Goal: Task Accomplishment & Management: Manage account settings

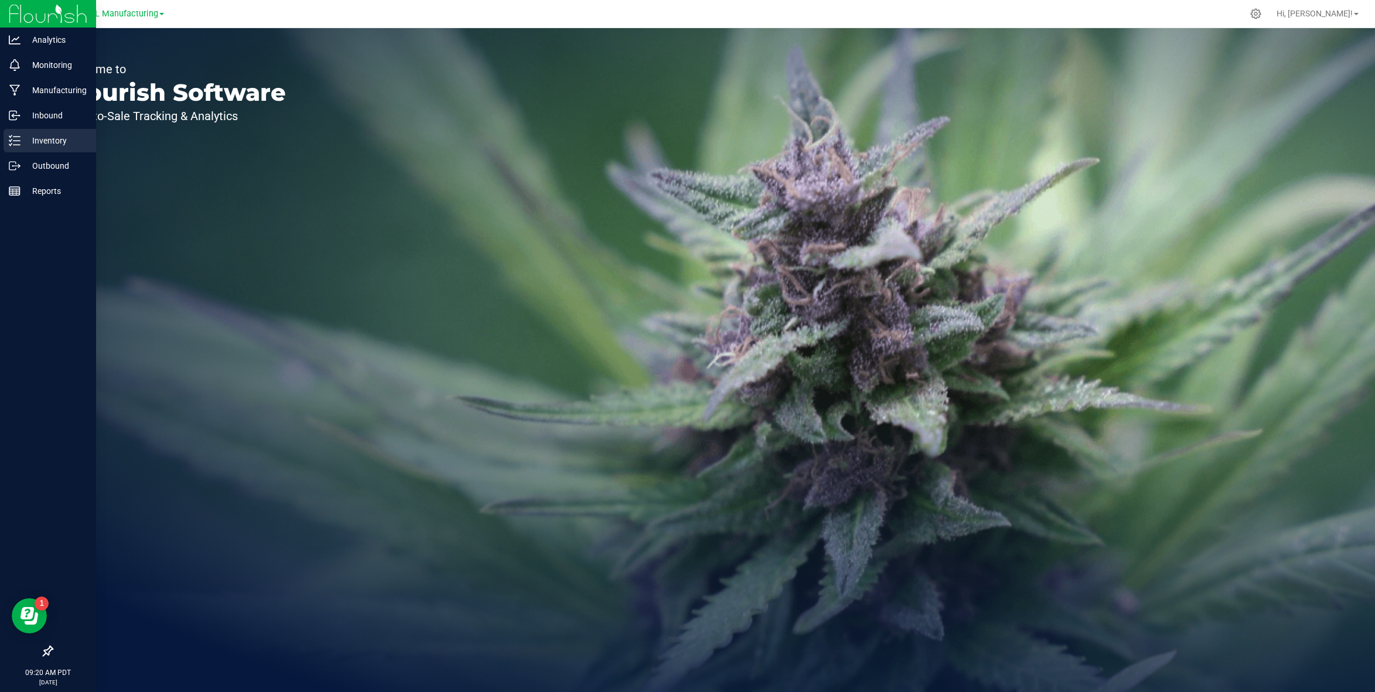
click at [45, 141] on p "Inventory" at bounding box center [56, 141] width 70 height 14
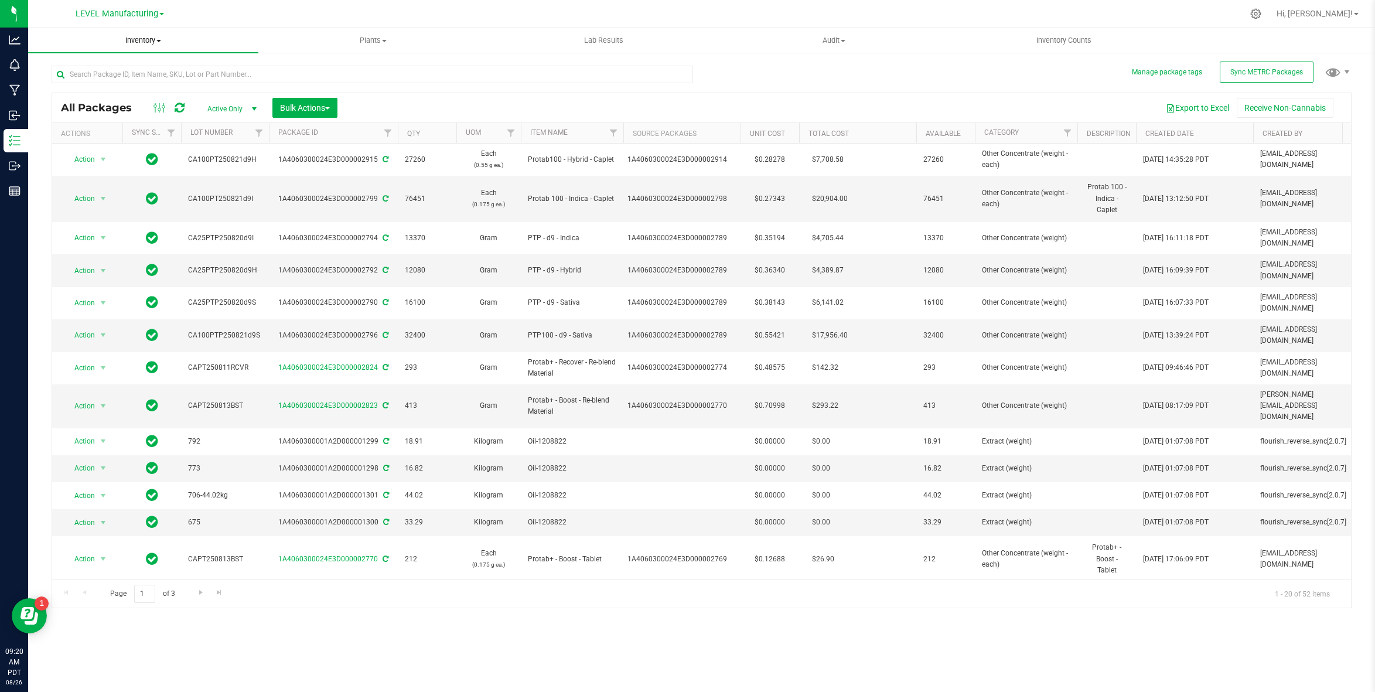
click at [145, 42] on span "Inventory" at bounding box center [143, 40] width 230 height 11
click at [138, 145] on li "From bill of materials" at bounding box center [143, 141] width 230 height 14
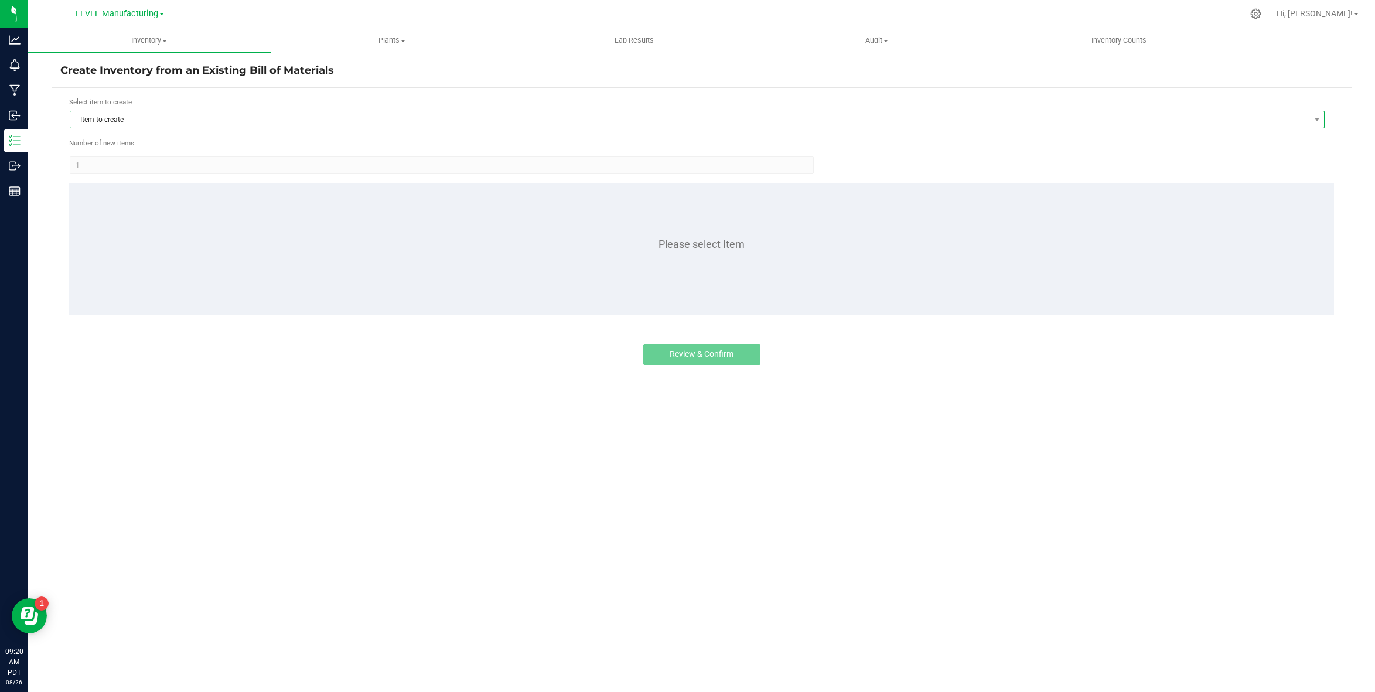
click at [159, 121] on span "Item to create" at bounding box center [689, 119] width 1239 height 16
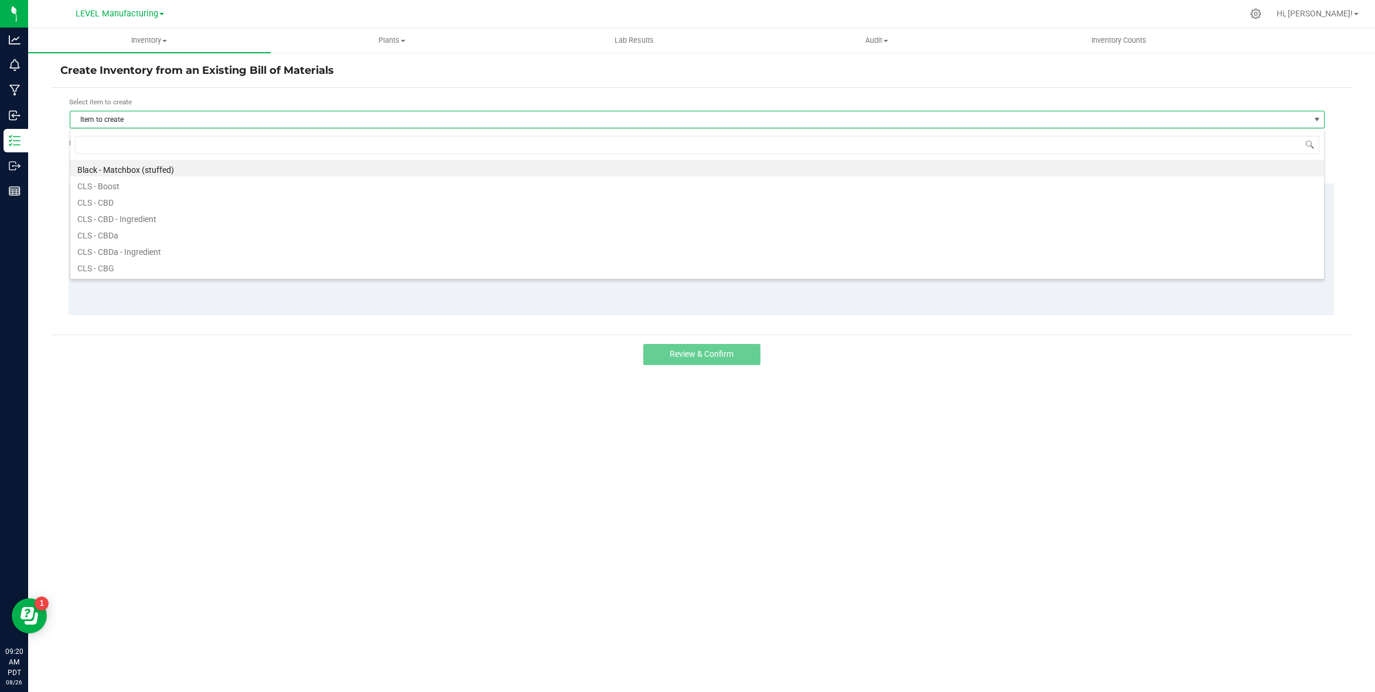
scroll to position [18, 1255]
type input "protab 100 -"
click at [206, 231] on li "Protab 100 - Indica - Caplet" at bounding box center [697, 234] width 1254 height 16
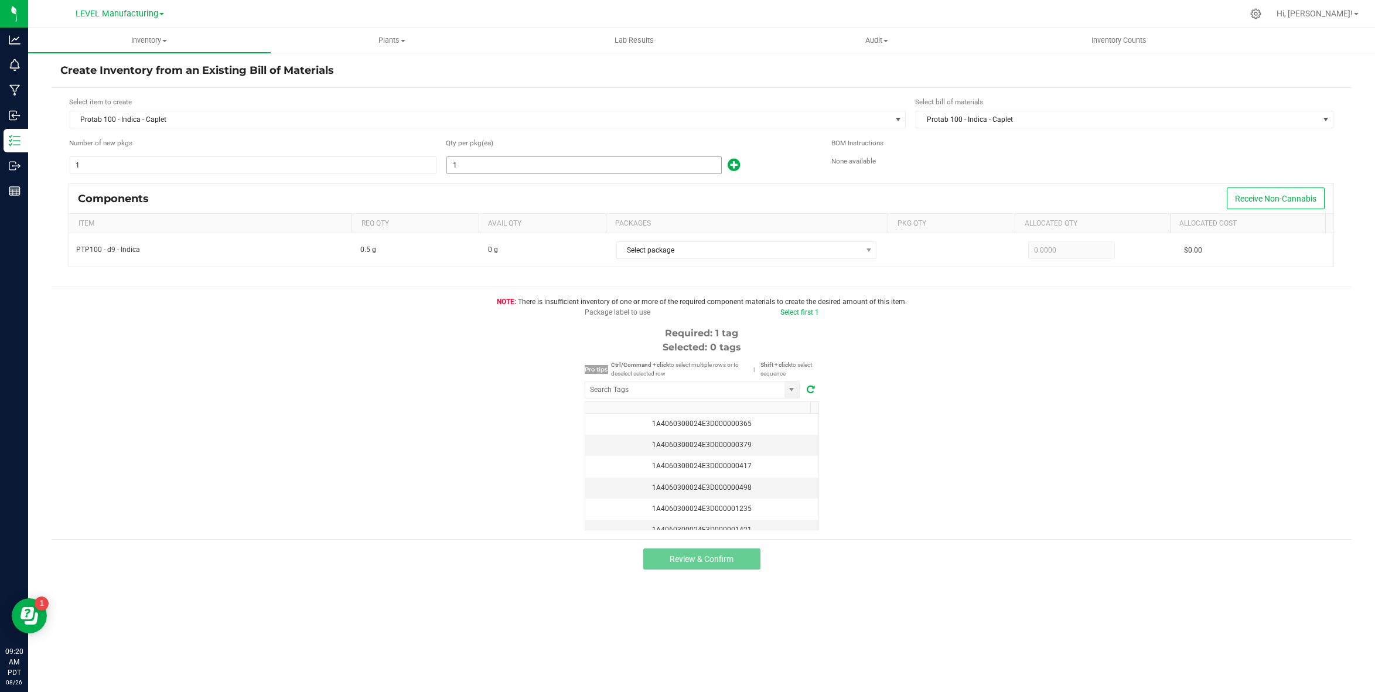
click at [608, 167] on input "1" at bounding box center [584, 165] width 274 height 16
paste input "65634"
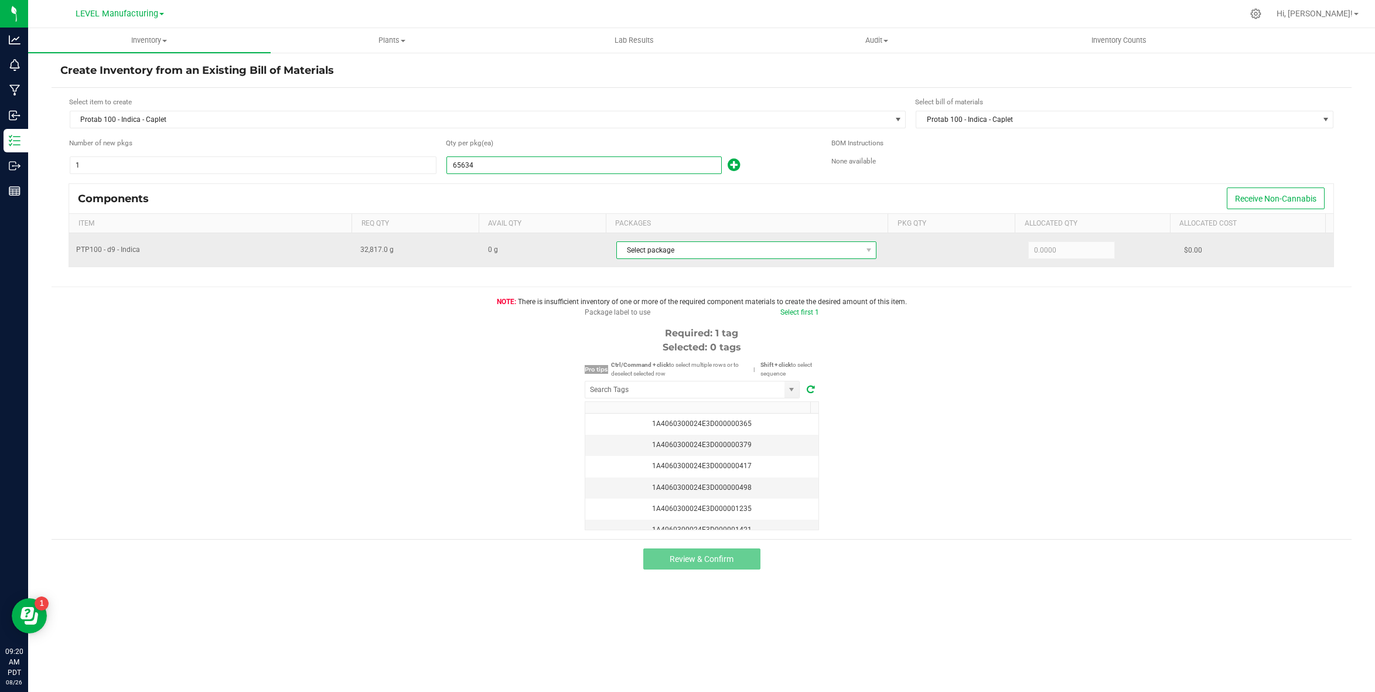
type input "65,634"
click at [736, 253] on span "Select package" at bounding box center [739, 250] width 245 height 16
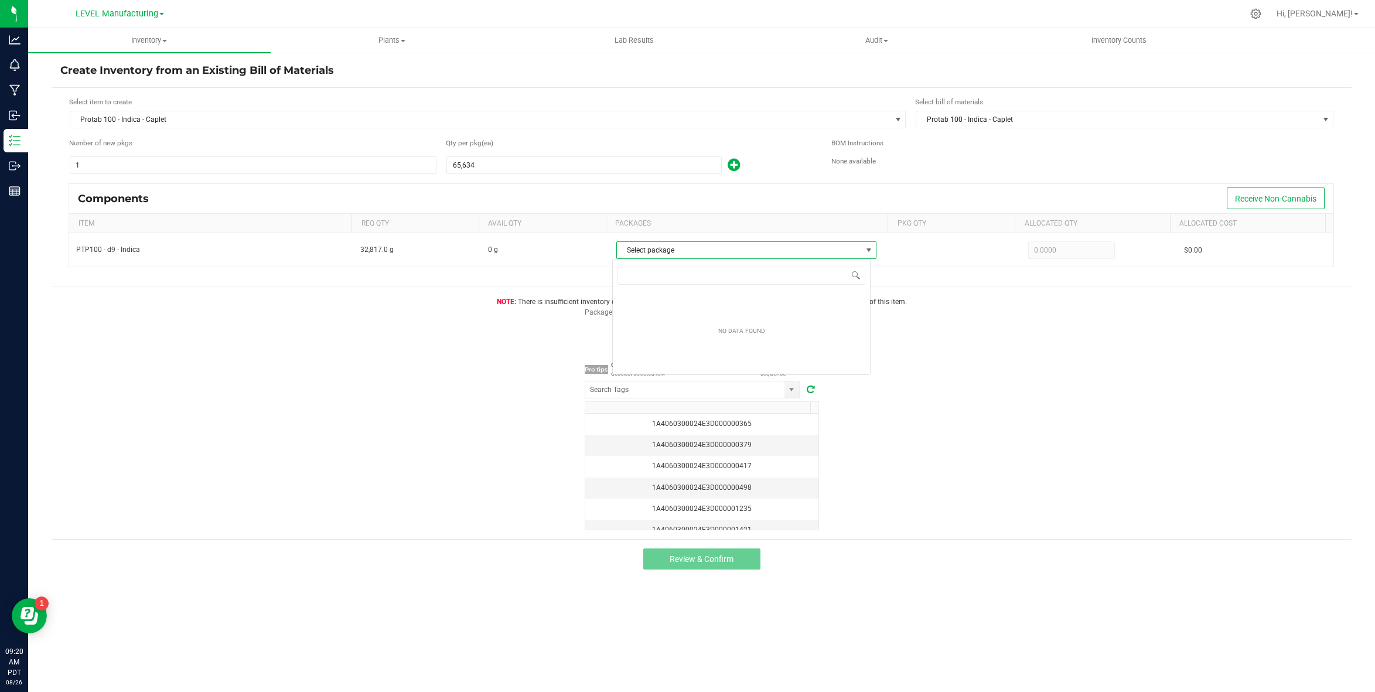
scroll to position [18, 259]
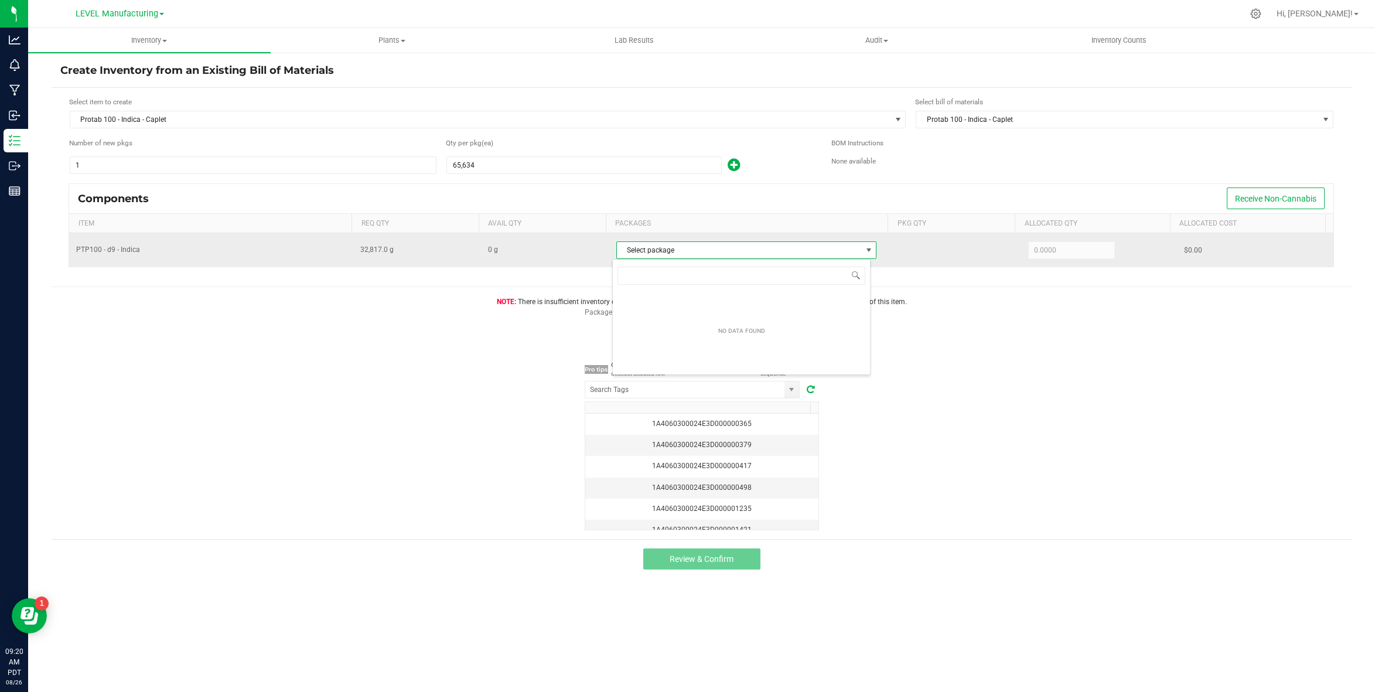
click at [593, 264] on td "0 g" at bounding box center [545, 249] width 128 height 33
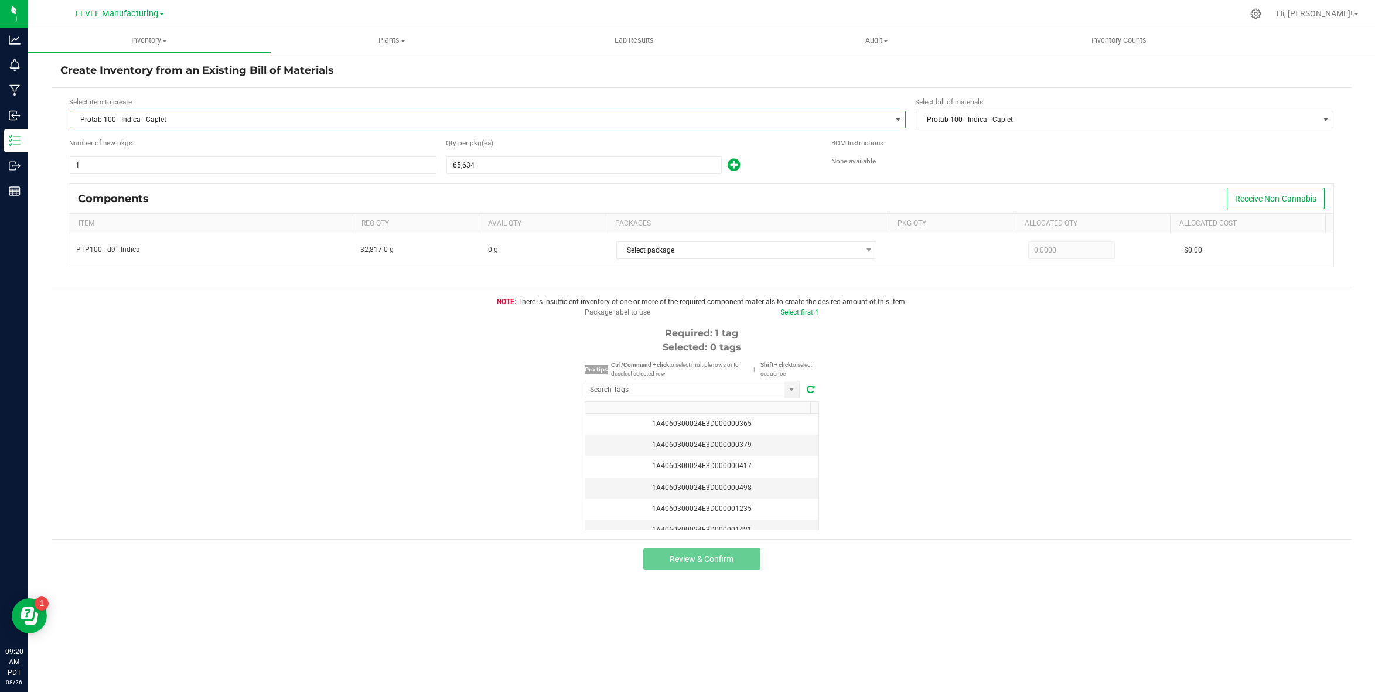
click at [193, 125] on span "Protab 100 - Indica - Caplet" at bounding box center [480, 119] width 821 height 16
type input "protab 100 - sa"
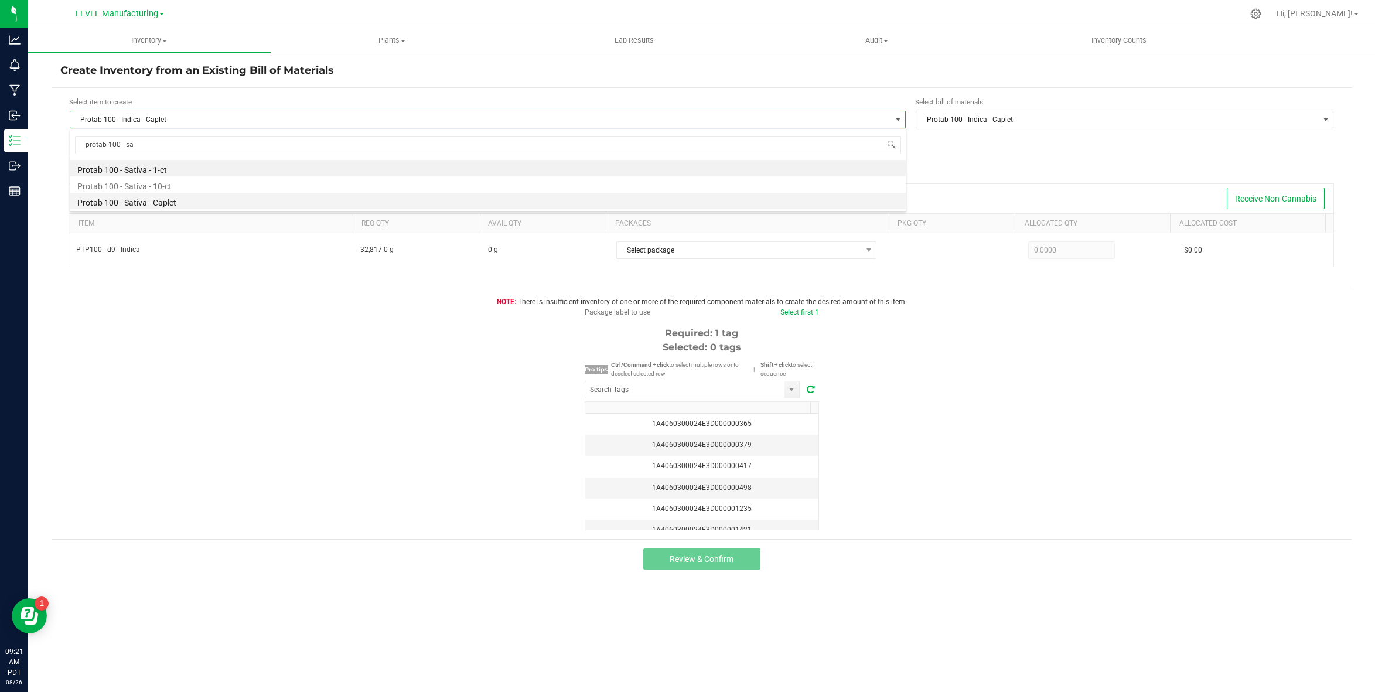
click at [169, 203] on li "Protab 100 - Sativa - Caplet" at bounding box center [487, 201] width 835 height 16
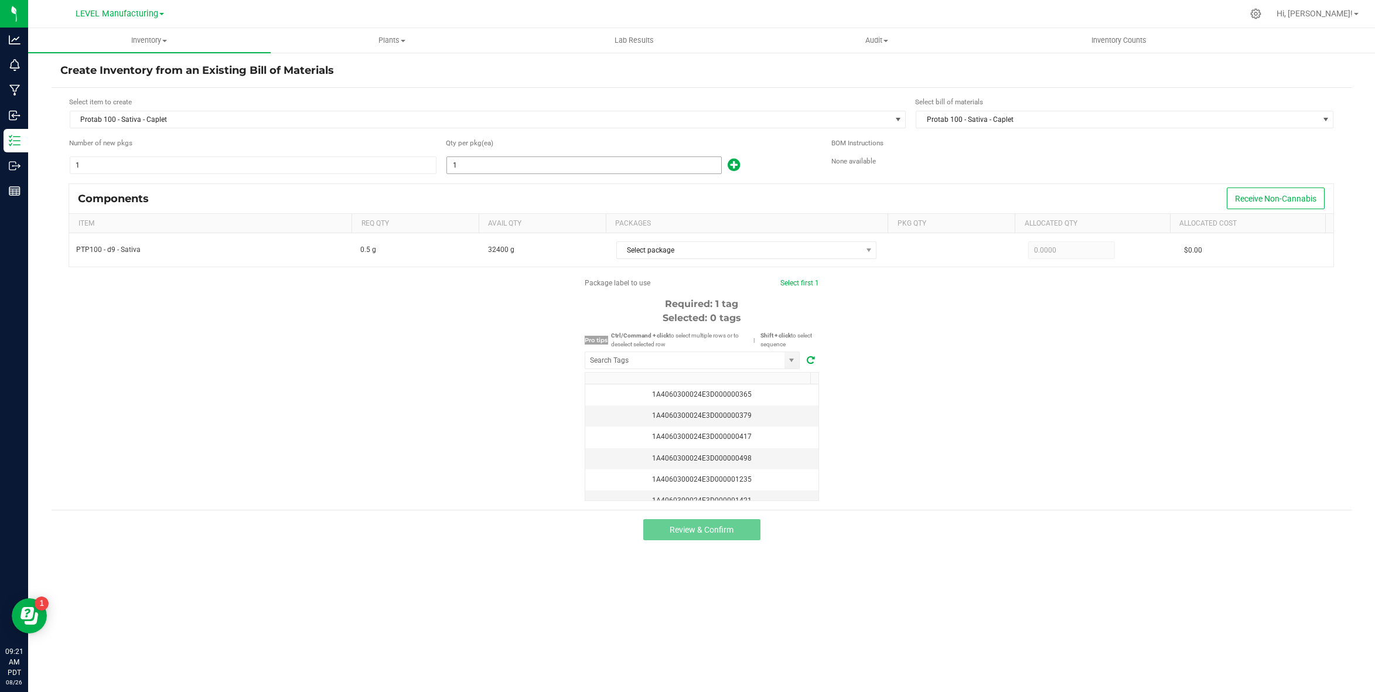
click at [547, 171] on input "1" at bounding box center [584, 165] width 274 height 16
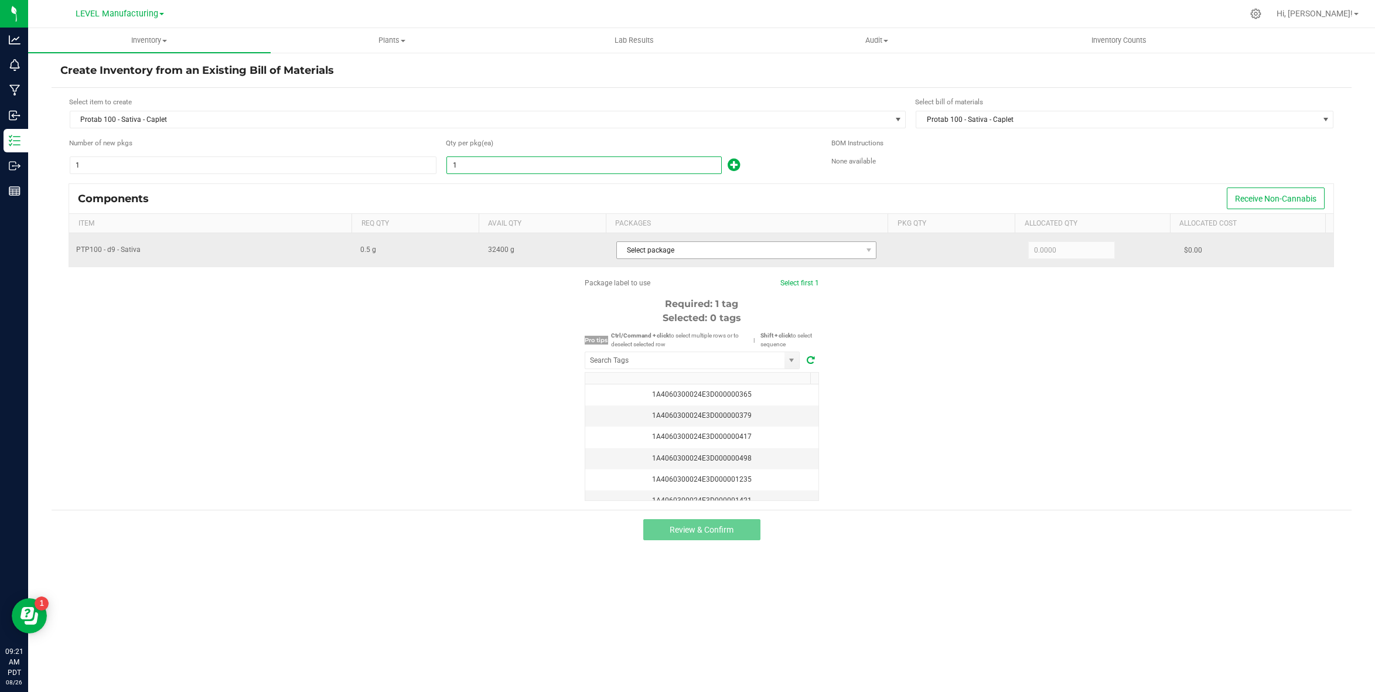
paste input "65634"
type input "65,634"
click at [736, 254] on span "Select package" at bounding box center [739, 250] width 245 height 16
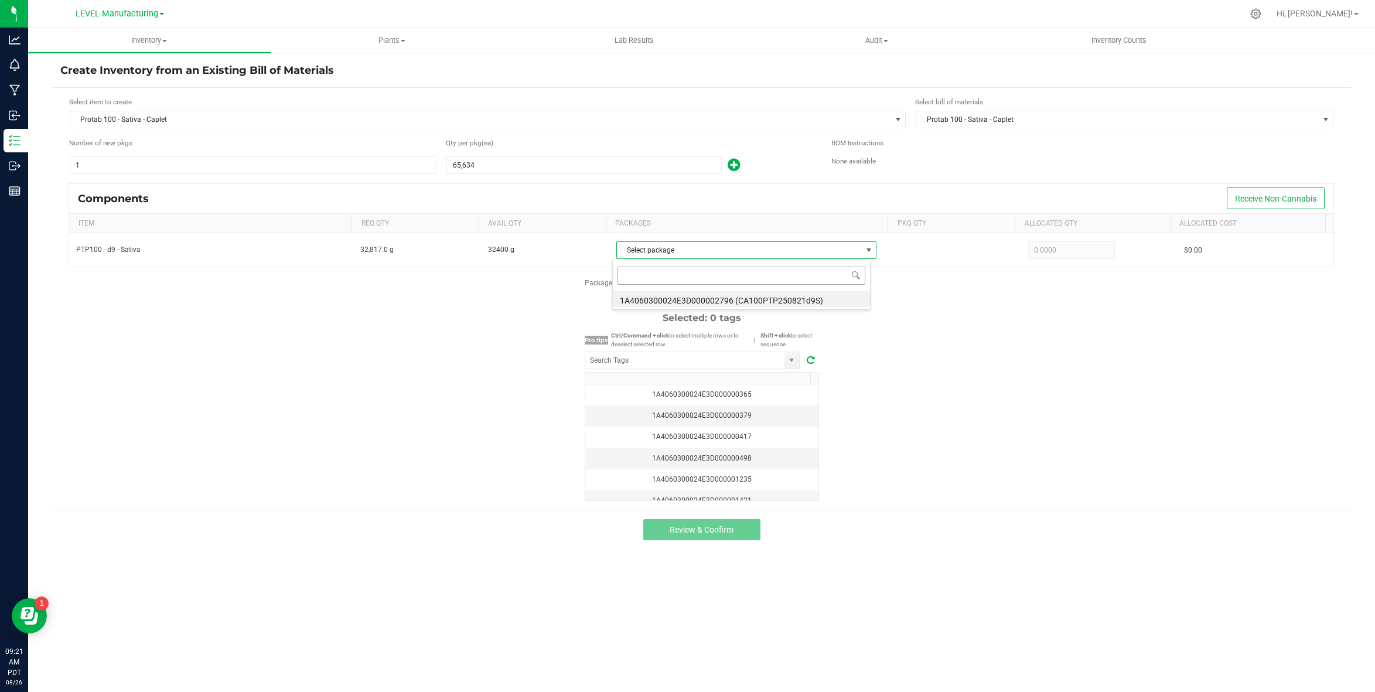
scroll to position [18, 259]
click at [713, 294] on li "1A4060300024E3D000002796 (CA100PTP250821d9S)" at bounding box center [741, 299] width 257 height 16
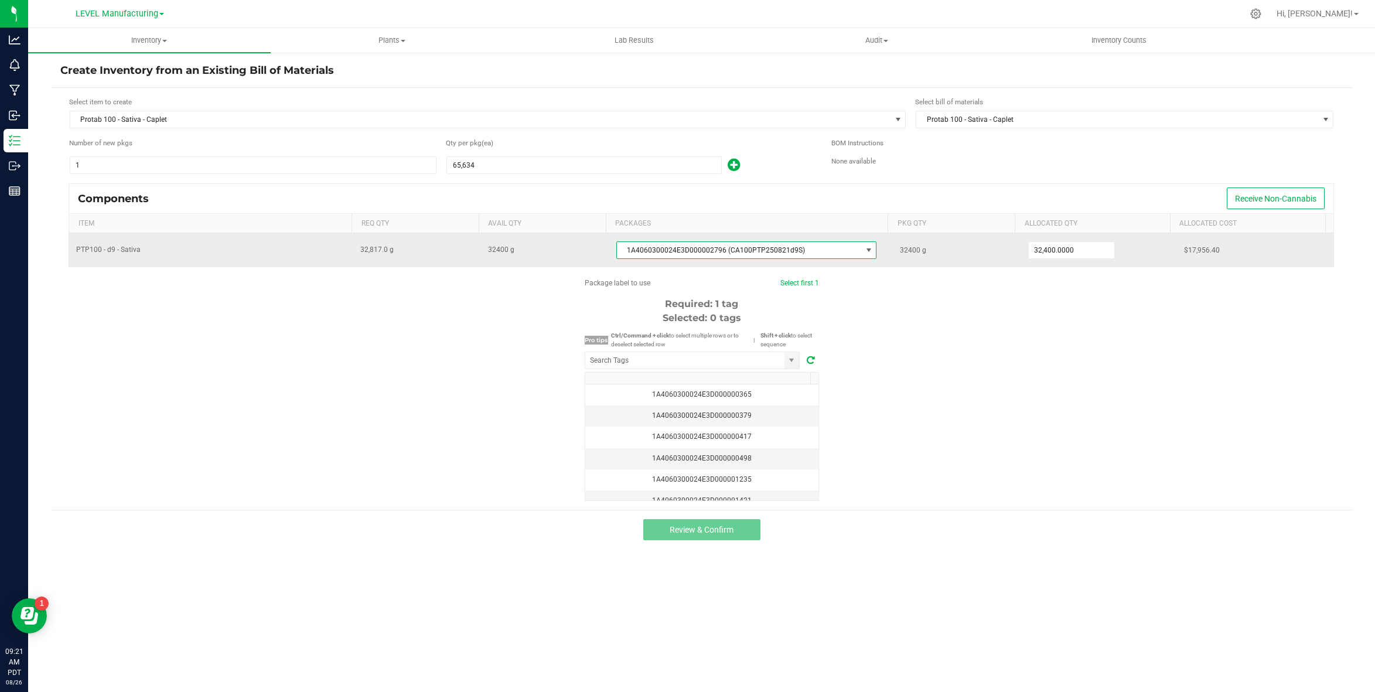
click at [900, 254] on div "32400 g" at bounding box center [957, 249] width 114 height 23
copy span "32400"
click at [1074, 253] on input "32400" at bounding box center [1072, 250] width 86 height 16
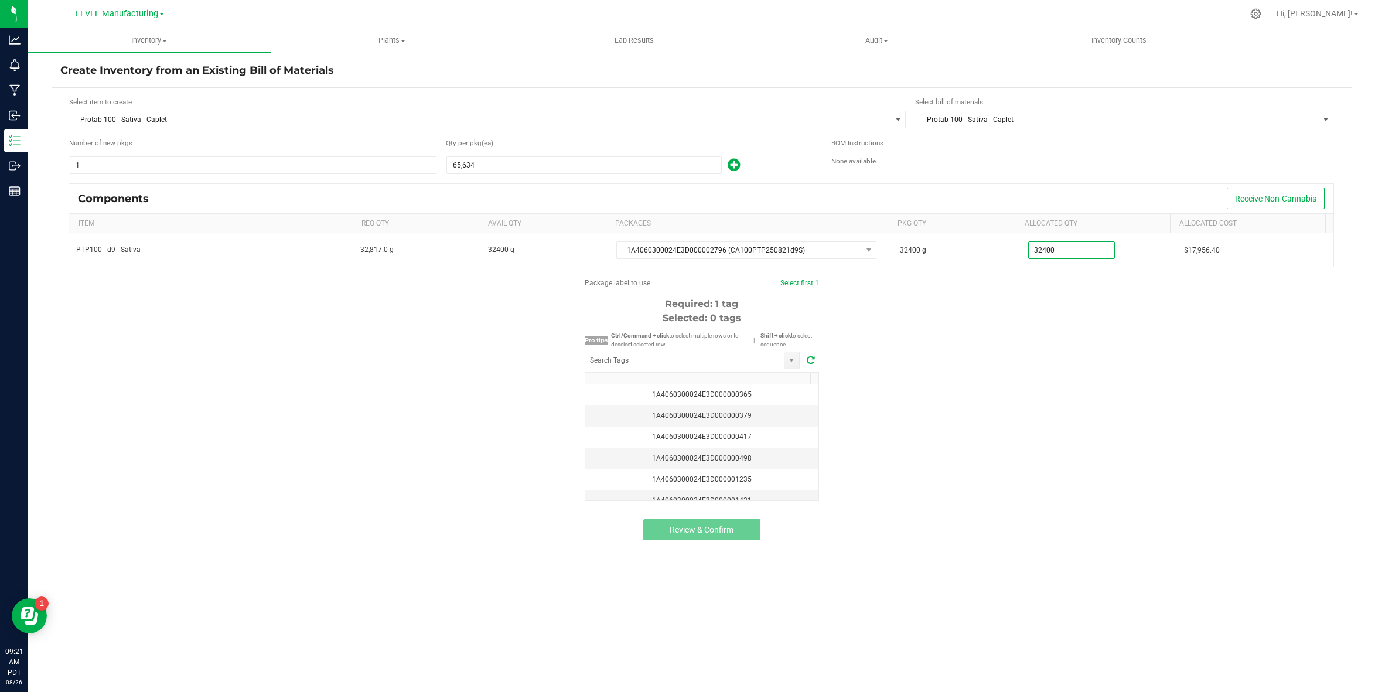
type input "32,400.0000"
click at [1057, 317] on div "Package label to use Select first 1 Required: 1 tag Selected: 0 tags Pro tips C…" at bounding box center [702, 389] width 1300 height 223
click at [719, 356] on input "NO DATA FOUND" at bounding box center [684, 360] width 199 height 16
paste input "1A4060300024E3D000002797"
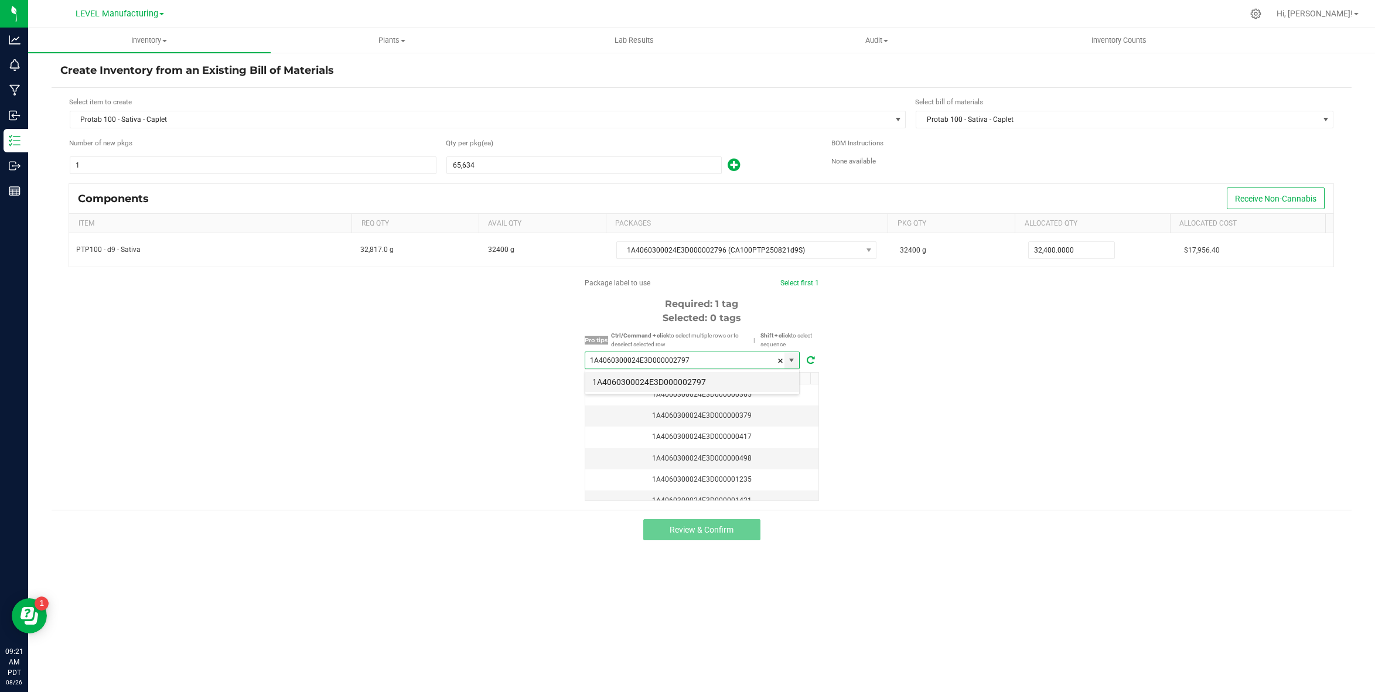
click at [686, 380] on li "1A4060300024E3D000002797" at bounding box center [692, 382] width 214 height 20
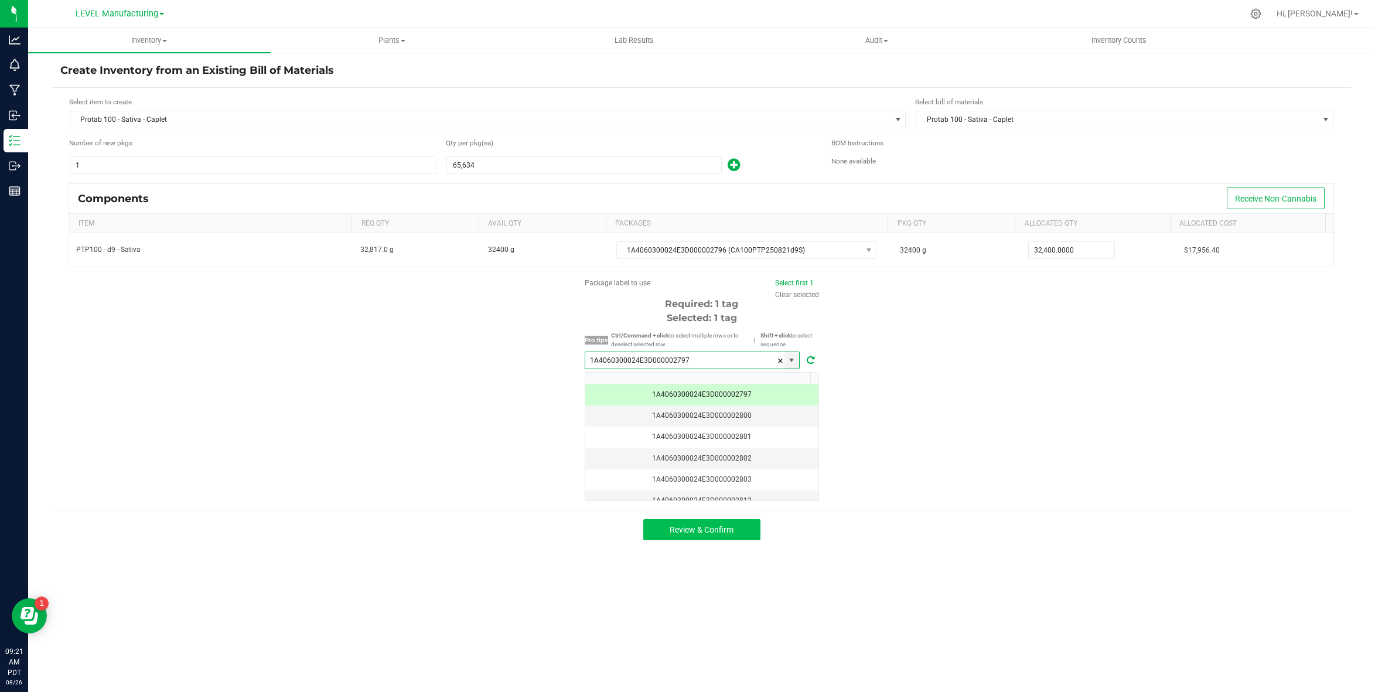
type input "1A4060300024E3D000002797"
click at [707, 531] on span "Review & Confirm" at bounding box center [702, 529] width 64 height 9
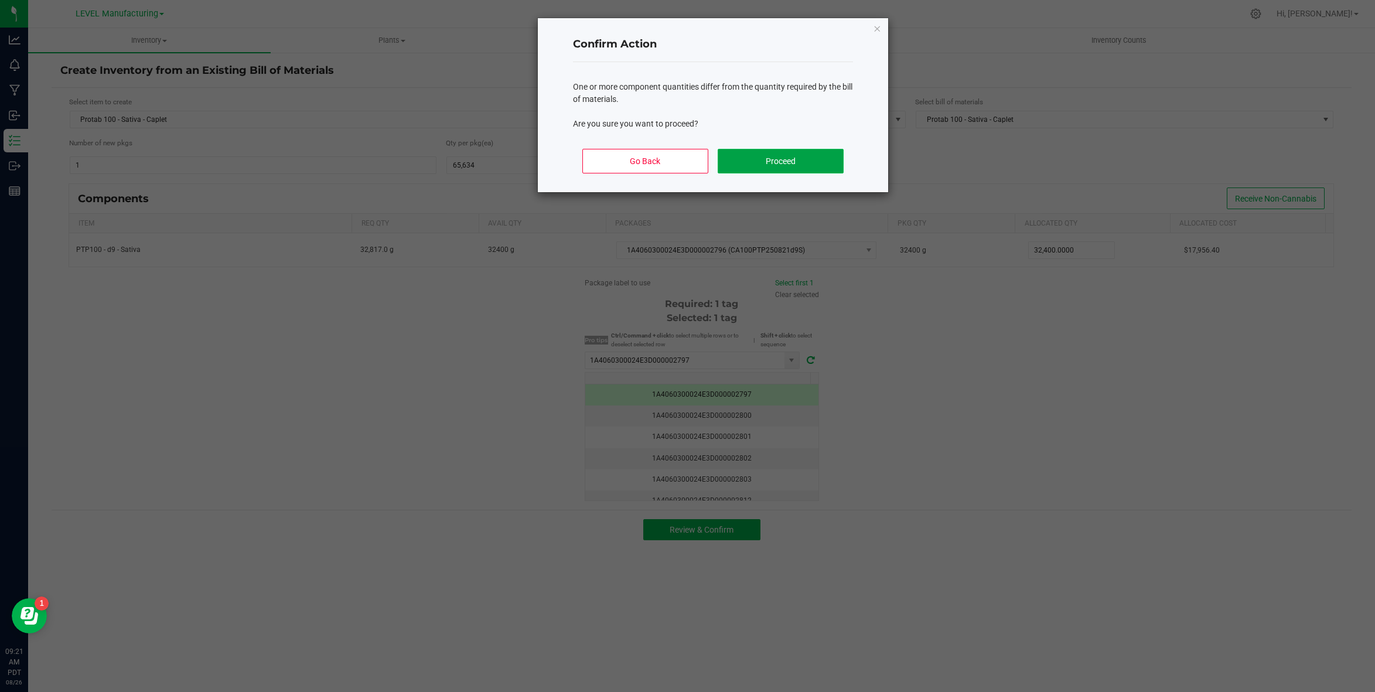
click at [822, 153] on button "Proceed" at bounding box center [781, 161] width 126 height 25
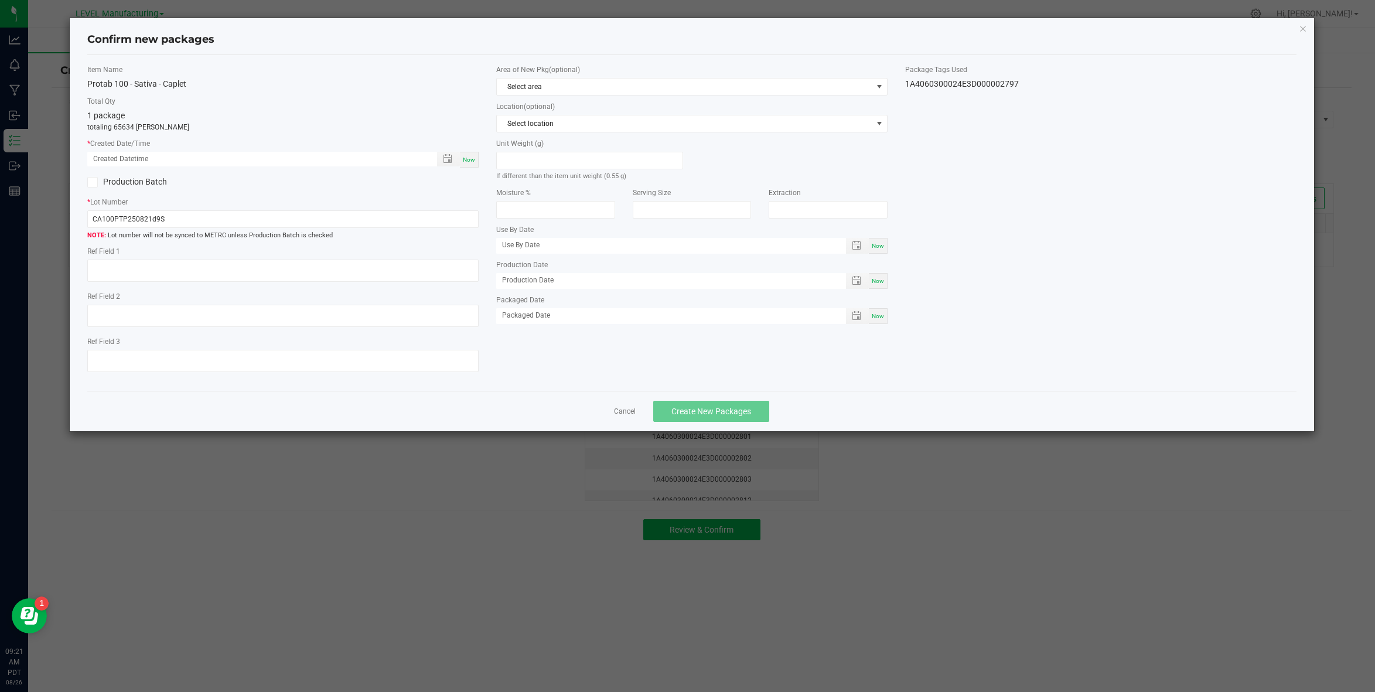
click at [468, 164] on div "Now" at bounding box center [469, 160] width 19 height 16
type input "[DATE] 09:21 AM"
click at [298, 220] on input "CA100PTP250821d9S" at bounding box center [282, 219] width 391 height 18
click at [313, 223] on input "CA100PTP250821d9S" at bounding box center [282, 219] width 391 height 18
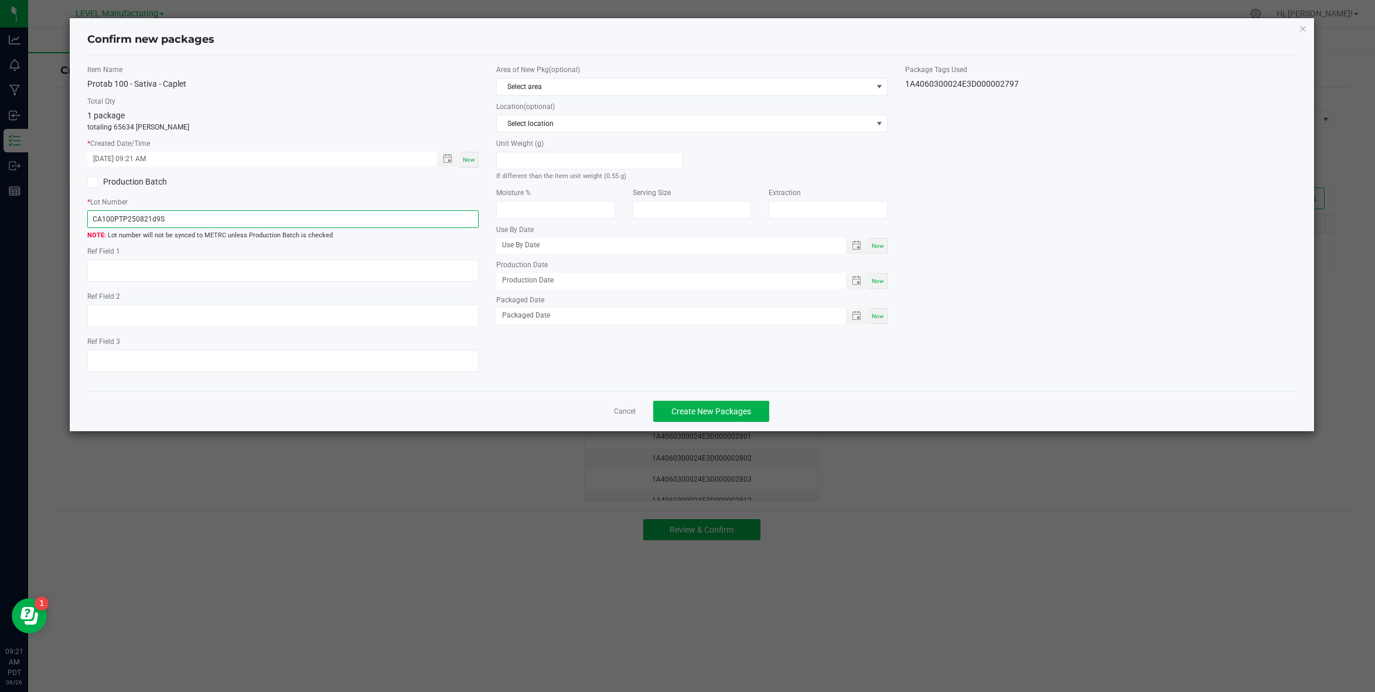
paste input "text"
type input "CA100PT250821d9S"
click at [697, 411] on span "Create New Packages" at bounding box center [711, 411] width 80 height 9
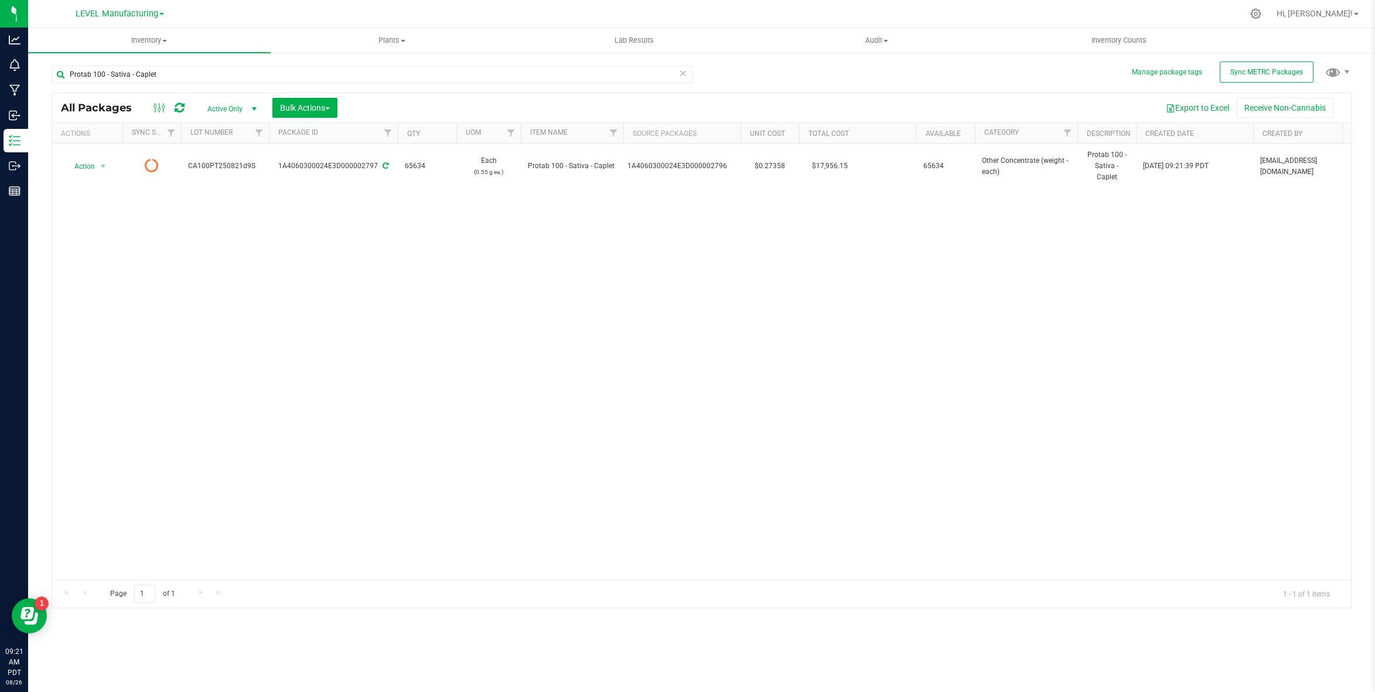
click at [684, 74] on icon at bounding box center [683, 73] width 8 height 14
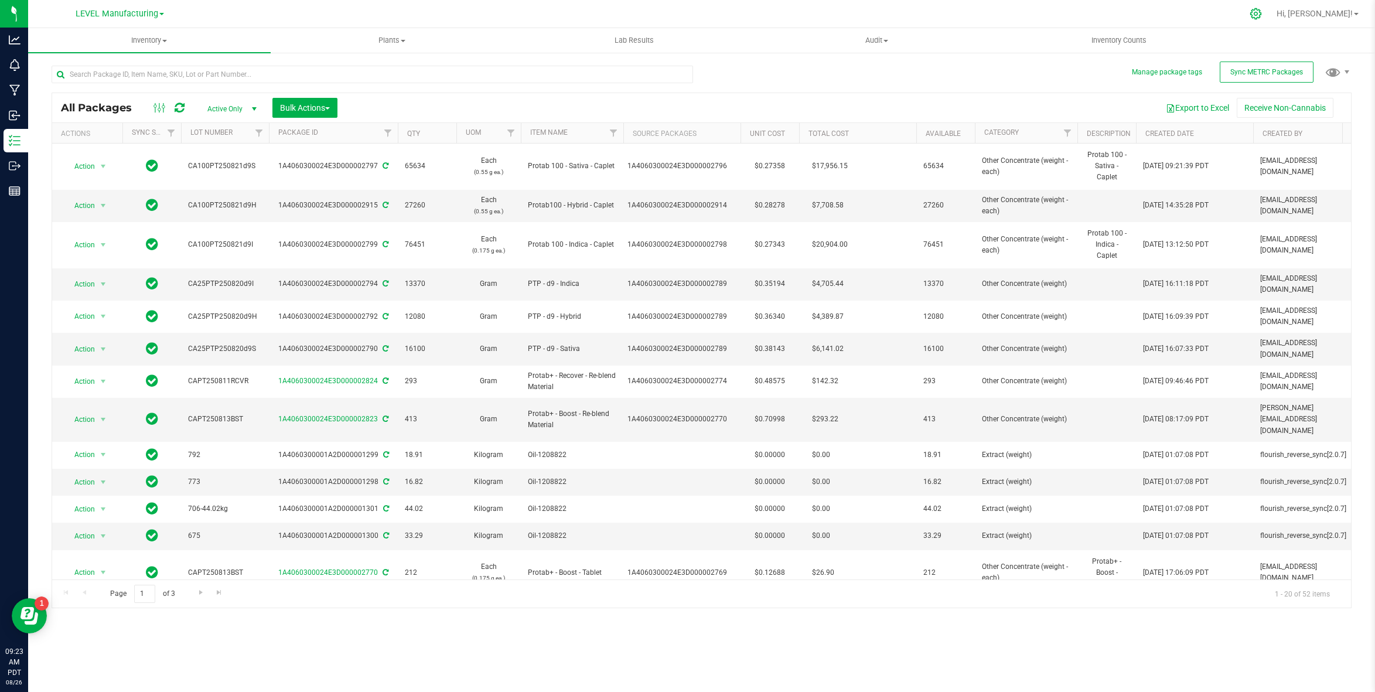
click at [1264, 12] on div at bounding box center [1256, 14] width 16 height 12
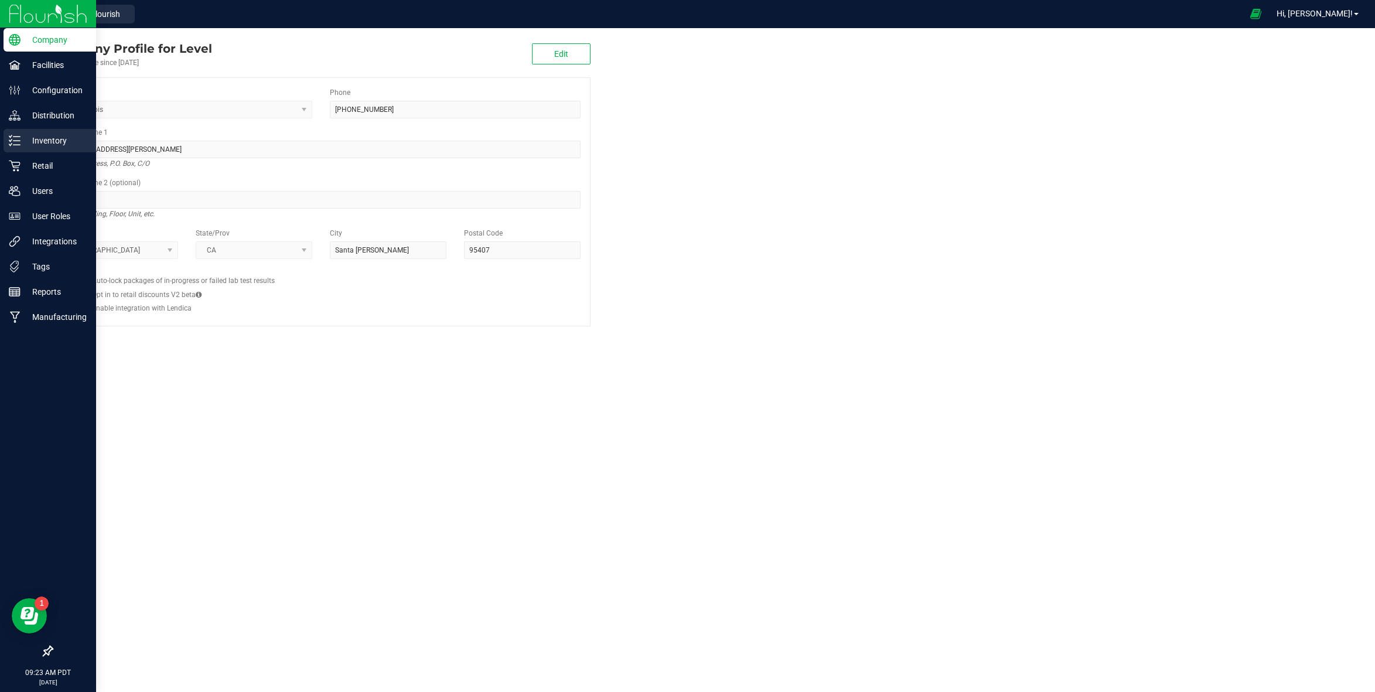
click at [30, 145] on p "Inventory" at bounding box center [56, 141] width 70 height 14
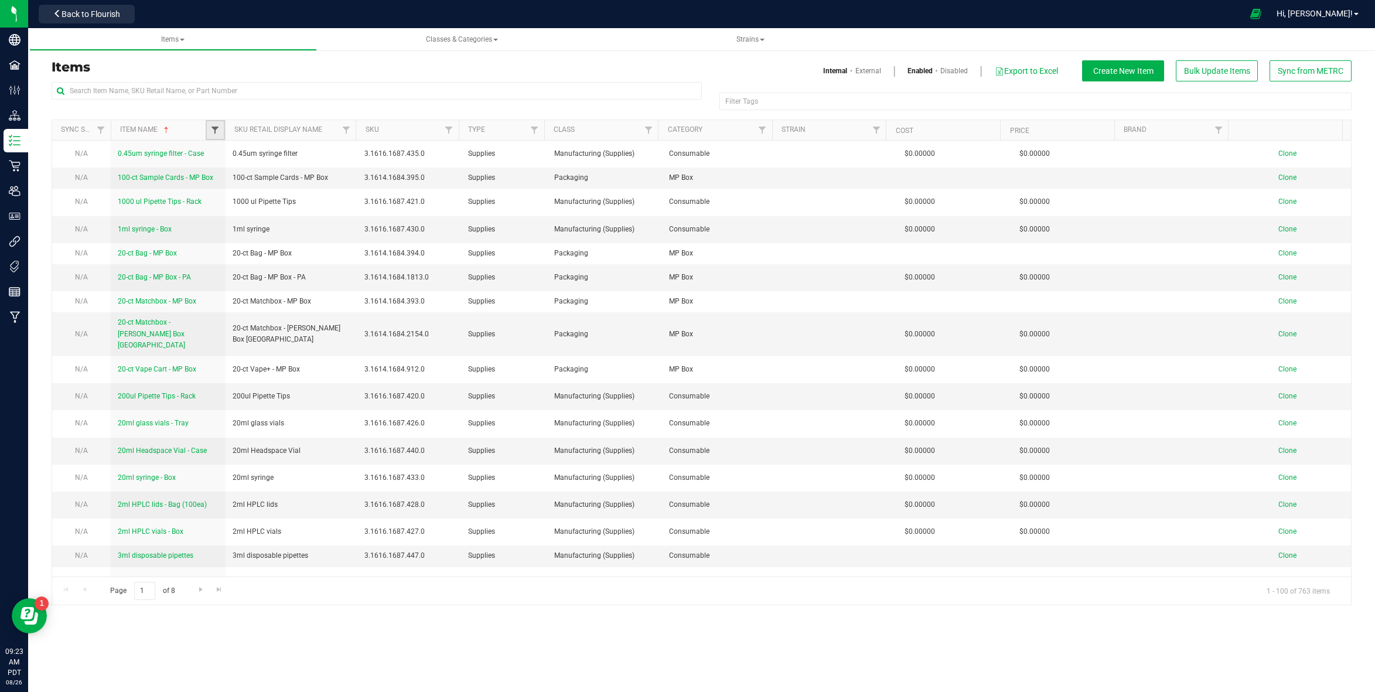
click at [215, 127] on span "Filter" at bounding box center [214, 129] width 9 height 9
type input "protab100"
click at [213, 174] on button "Filter" at bounding box center [241, 187] width 56 height 26
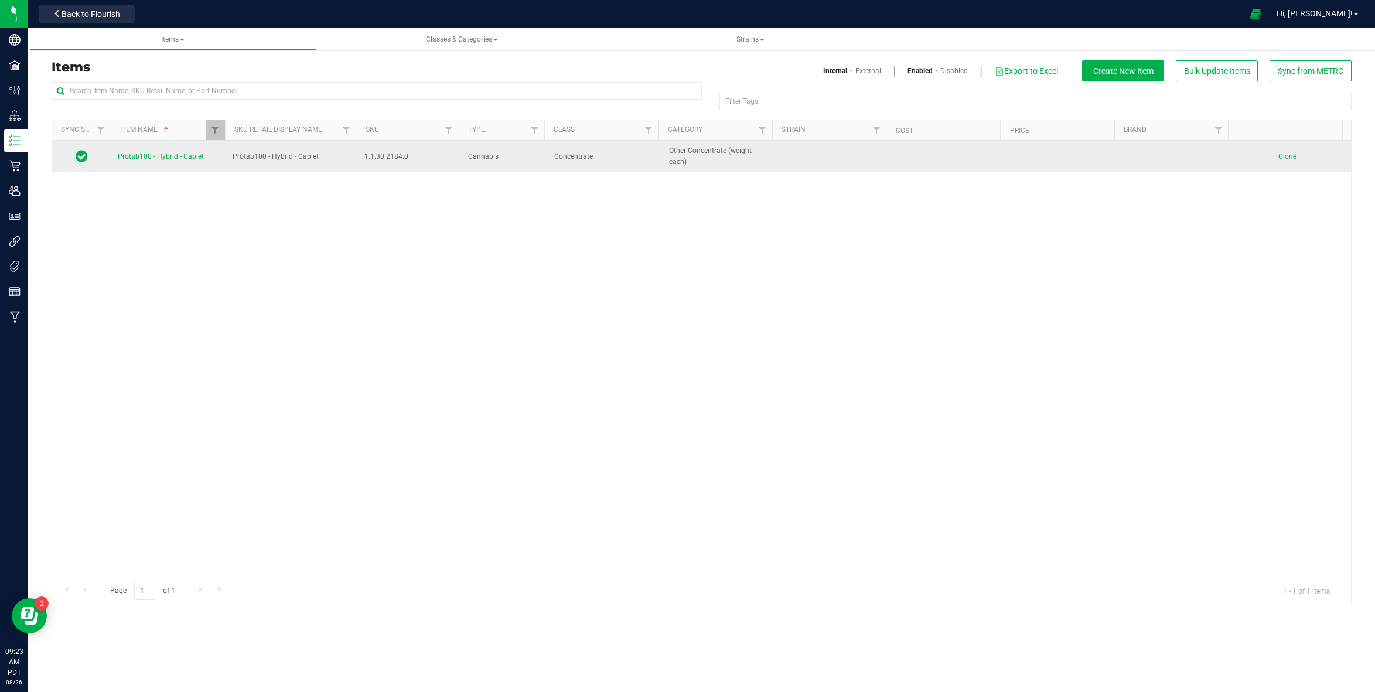
click at [178, 160] on span "Protab100 - Hybrid - Caplet" at bounding box center [161, 156] width 86 height 8
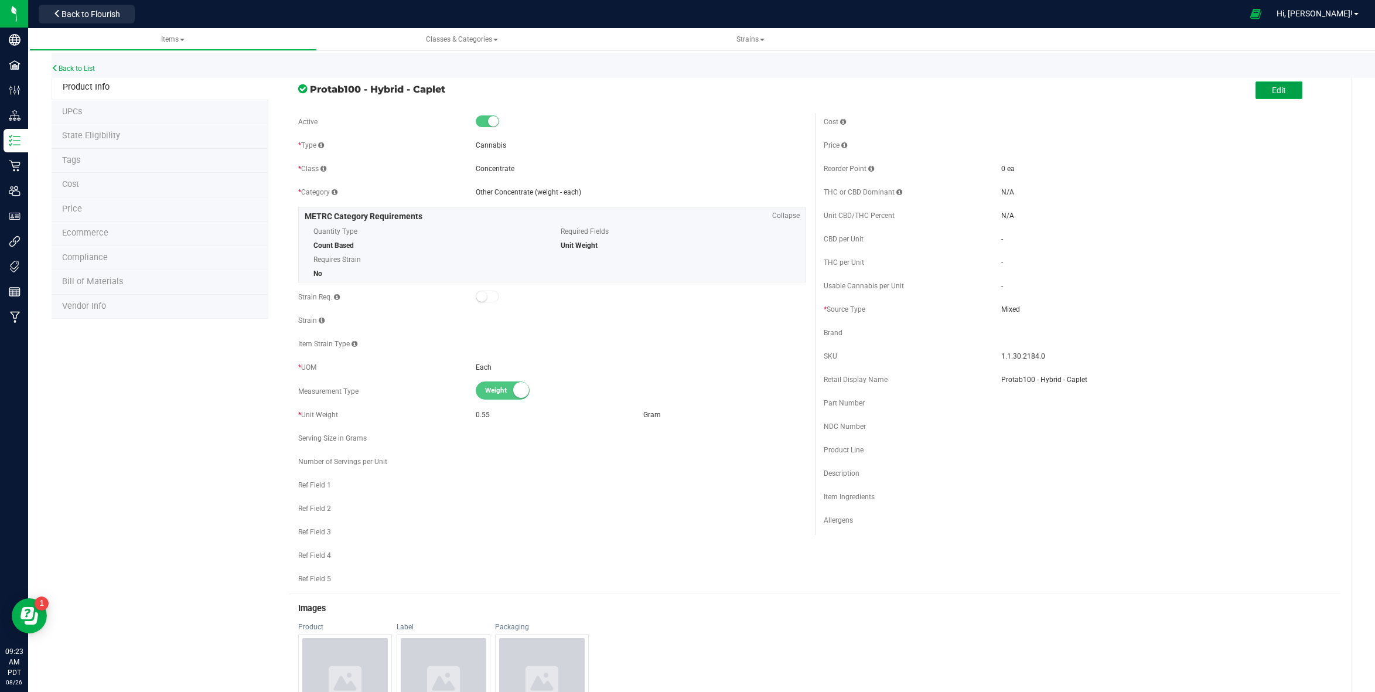
click at [1288, 96] on button "Edit" at bounding box center [1278, 90] width 47 height 18
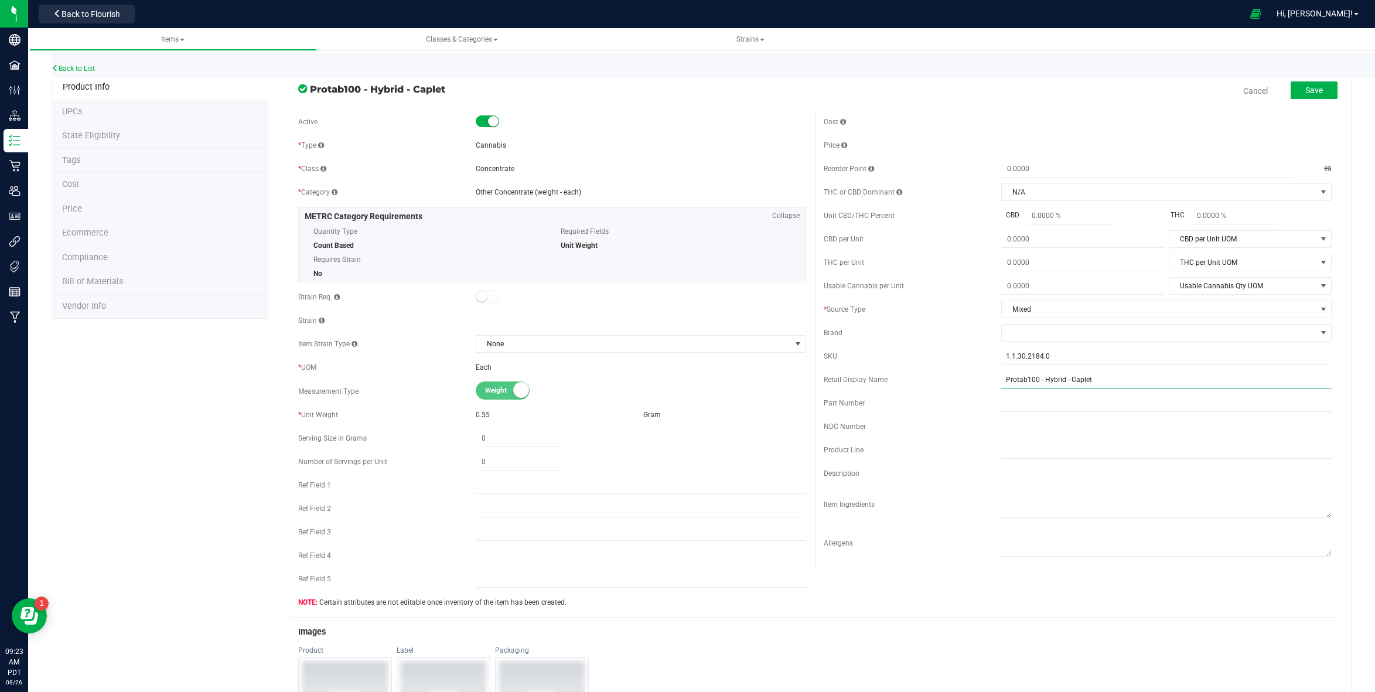
click at [1021, 378] on input "Protab100 - Hybrid - Caplet" at bounding box center [1166, 380] width 330 height 18
type input "Protab 100 - Hybrid - Caplet"
click at [1312, 91] on span "Save" at bounding box center [1314, 90] width 18 height 9
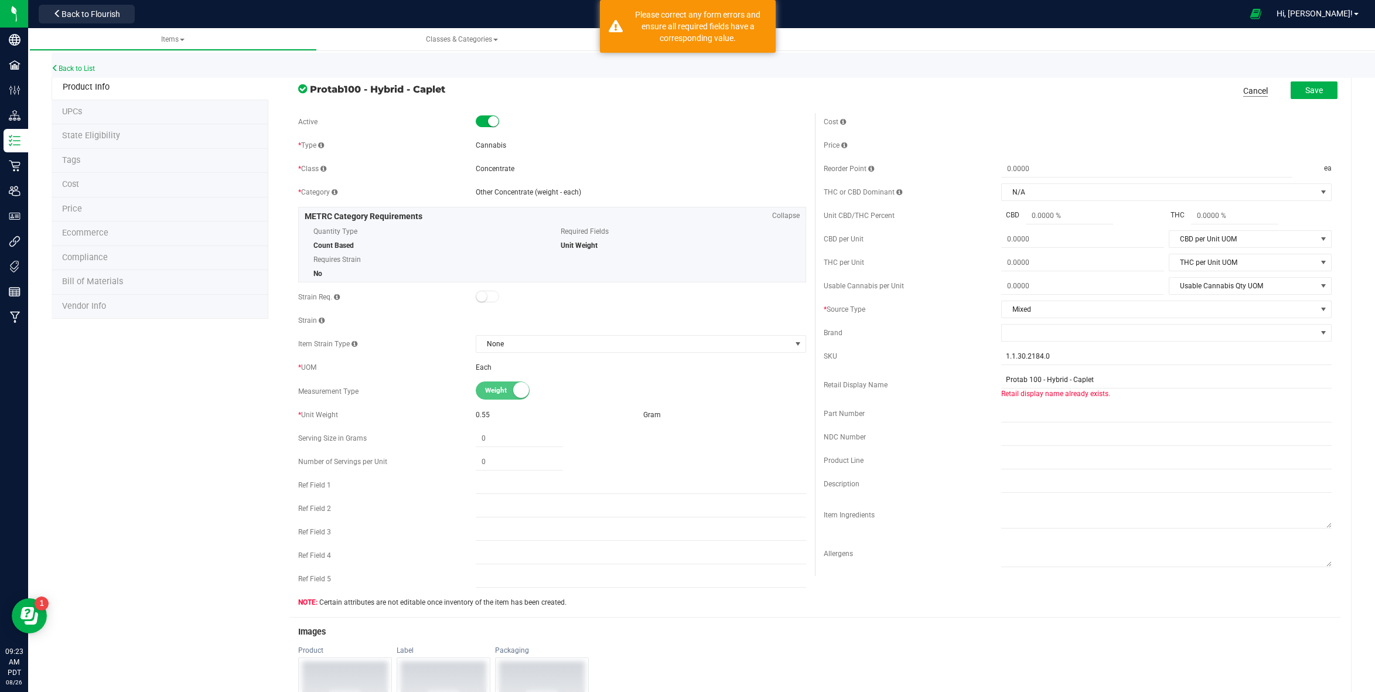
click at [1247, 93] on link "Cancel" at bounding box center [1255, 91] width 25 height 12
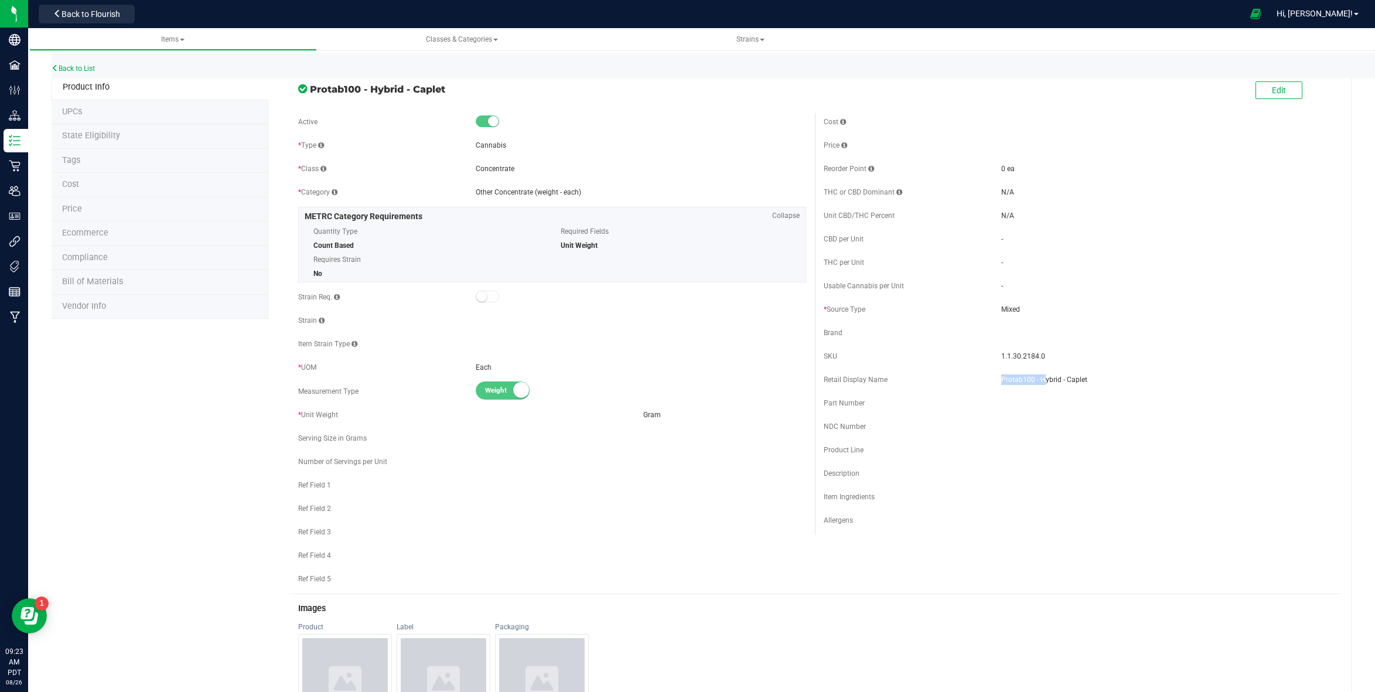
drag, startPoint x: 1038, startPoint y: 376, endPoint x: 994, endPoint y: 378, distance: 44.0
click at [1001, 378] on span "Protab100 - Hybrid - Caplet" at bounding box center [1166, 379] width 330 height 11
